Goal: Obtain resource: Download file/media

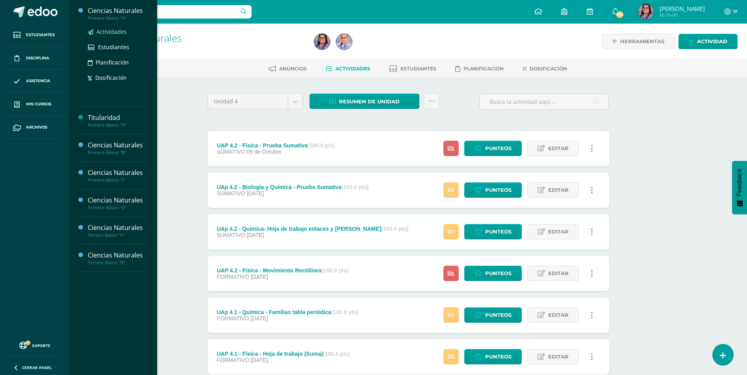
drag, startPoint x: 0, startPoint y: 0, endPoint x: 119, endPoint y: 33, distance: 123.3
click at [119, 33] on span "Actividades" at bounding box center [111, 31] width 30 height 7
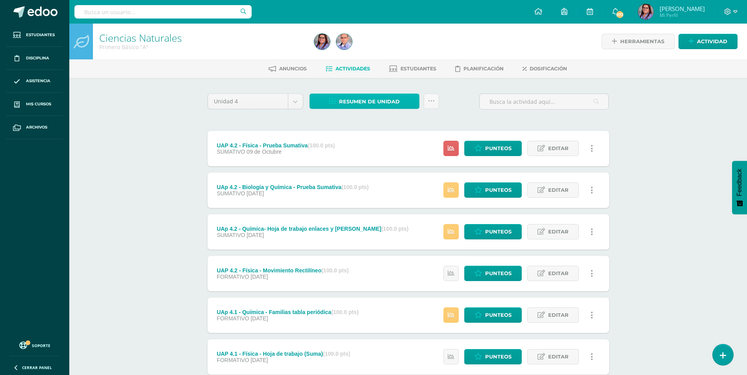
click at [366, 102] on span "Resumen de unidad" at bounding box center [369, 101] width 61 height 15
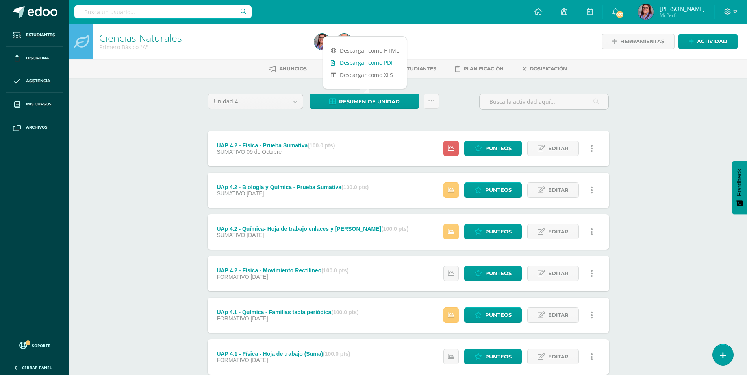
click at [384, 61] on link "Descargar como PDF" at bounding box center [365, 63] width 84 height 12
